Goal: Find specific page/section: Find specific page/section

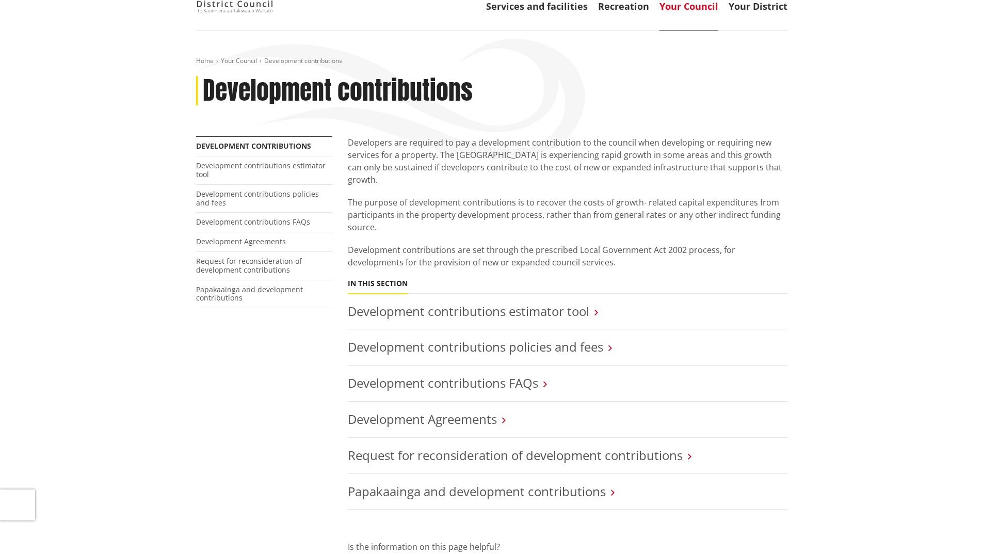
scroll to position [103, 0]
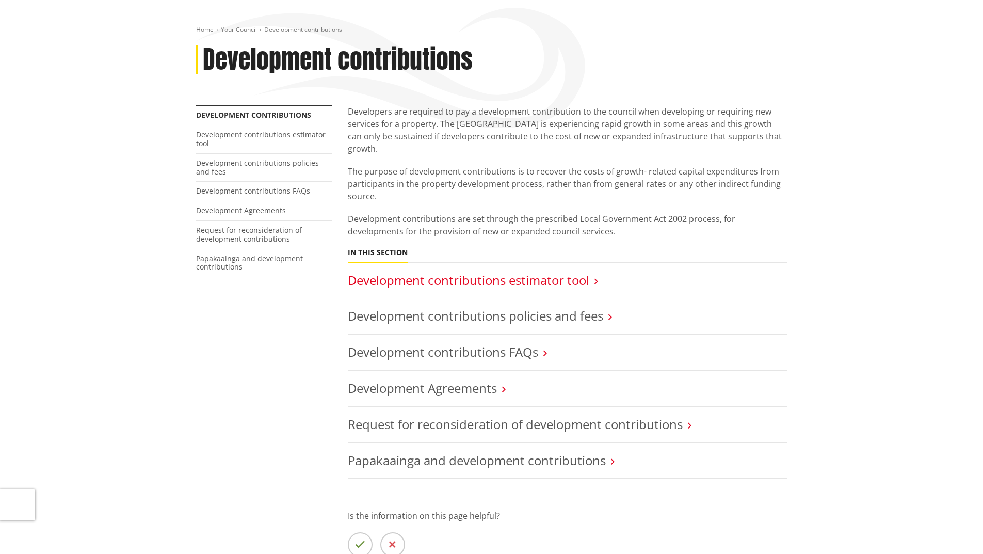
click at [449, 271] on link "Development contributions estimator tool" at bounding box center [469, 279] width 242 height 17
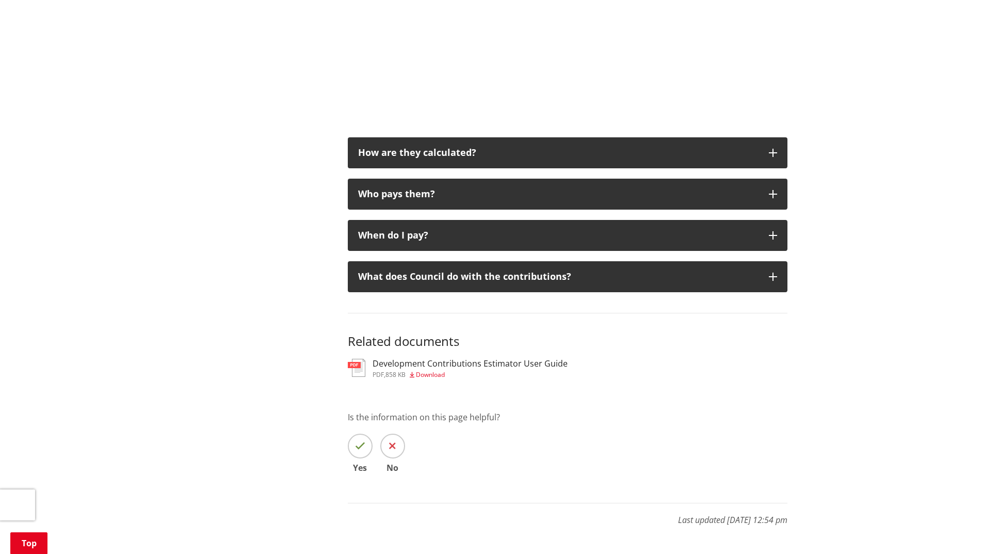
scroll to position [671, 0]
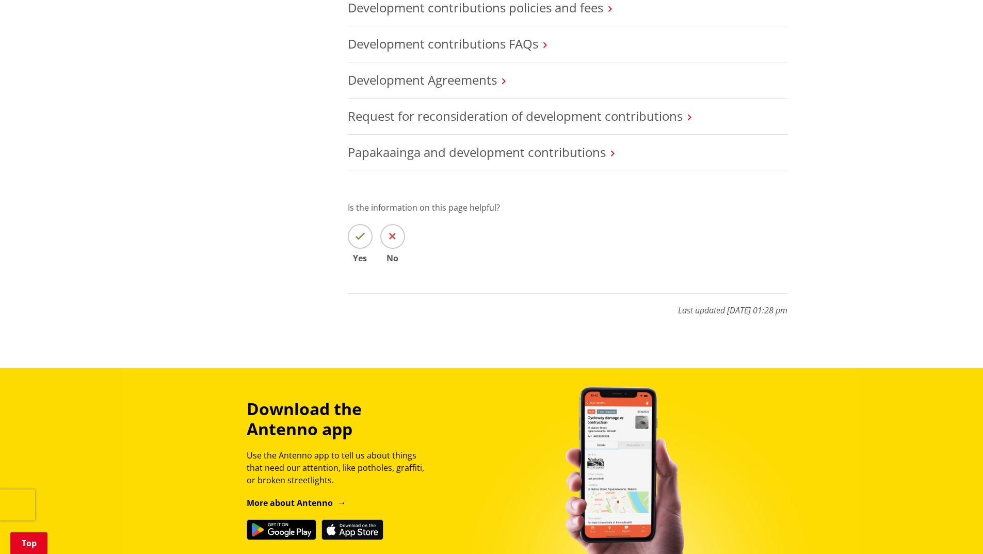
scroll to position [413, 0]
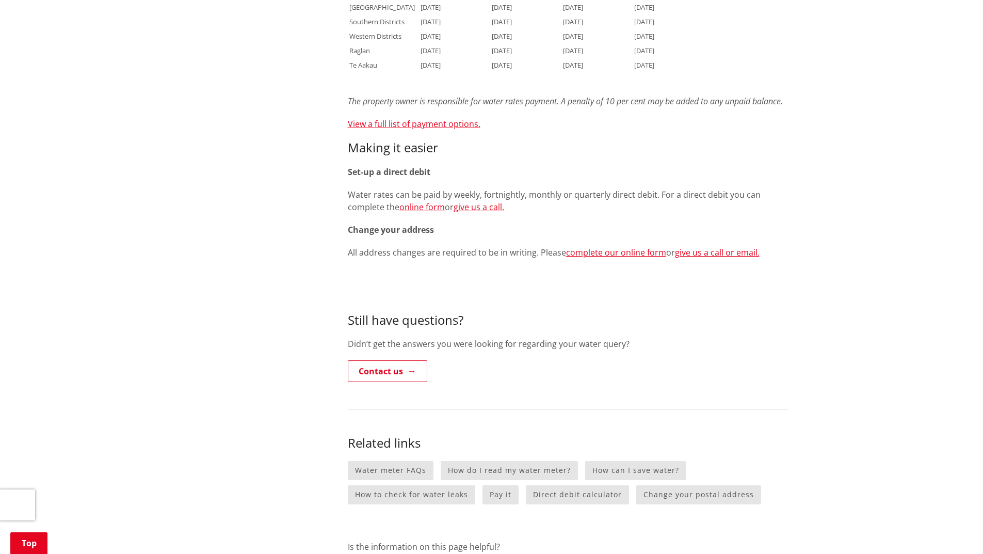
scroll to position [1084, 0]
